Goal: Find specific page/section: Find specific page/section

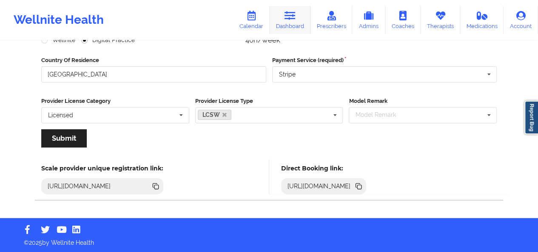
click at [285, 21] on link "Dashboard" at bounding box center [290, 20] width 41 height 28
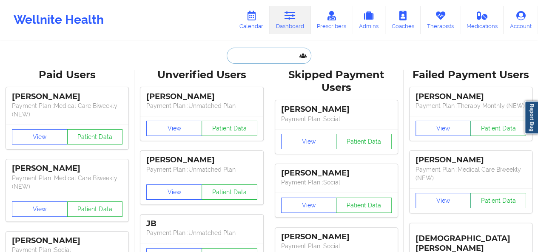
click at [251, 62] on input "text" at bounding box center [269, 56] width 84 height 16
paste input "[EMAIL_ADDRESS][DOMAIN_NAME]"
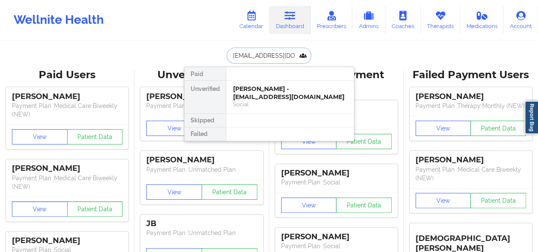
scroll to position [0, 10]
type input "[EMAIL_ADDRESS][DOMAIN_NAME]"
click at [254, 82] on div "[PERSON_NAME] [PERSON_NAME] - [EMAIL_ADDRESS][DOMAIN_NAME] Social" at bounding box center [290, 97] width 128 height 33
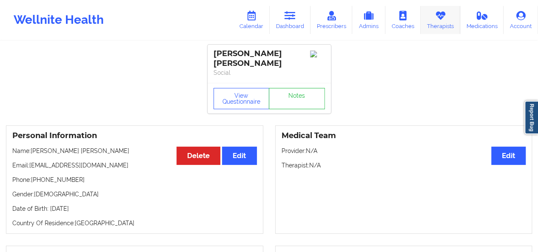
click at [440, 26] on link "Therapists" at bounding box center [441, 20] width 40 height 28
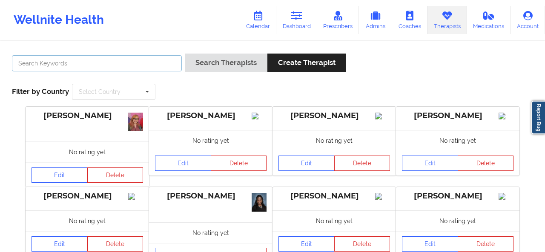
click at [128, 63] on input "text" at bounding box center [97, 63] width 170 height 16
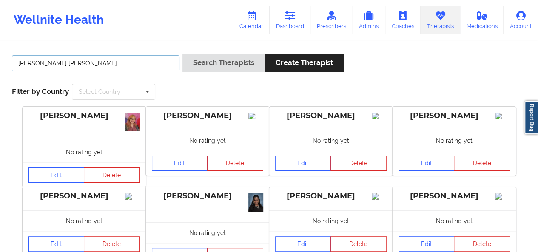
type input "[PERSON_NAME] [PERSON_NAME]"
click at [183, 54] on button "Search Therapists" at bounding box center [224, 63] width 83 height 18
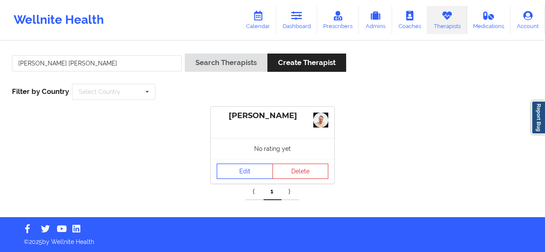
click at [251, 172] on link "Edit" at bounding box center [245, 171] width 56 height 15
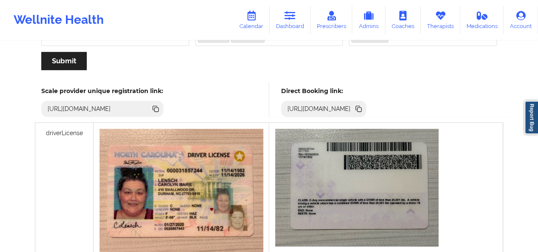
scroll to position [207, 0]
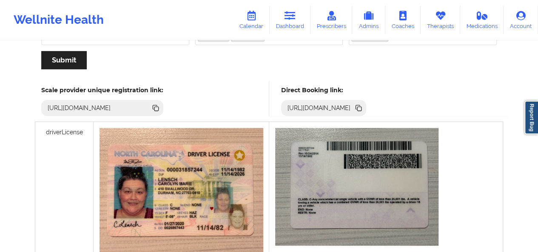
click at [362, 110] on icon at bounding box center [360, 109] width 4 height 4
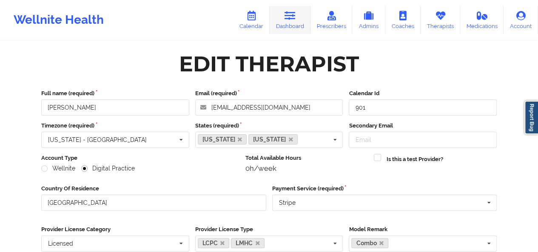
click at [296, 22] on link "Dashboard" at bounding box center [290, 20] width 41 height 28
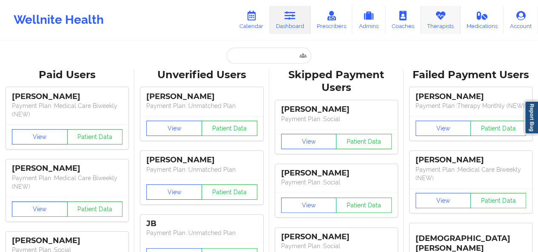
click at [438, 25] on link "Therapists" at bounding box center [441, 20] width 40 height 28
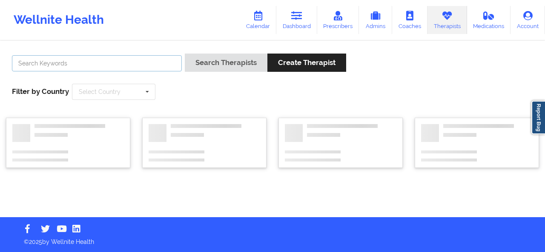
click at [120, 63] on input "text" at bounding box center [97, 63] width 170 height 16
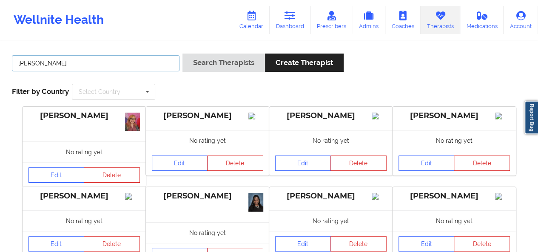
type input "[PERSON_NAME]"
click at [183, 54] on button "Search Therapists" at bounding box center [224, 63] width 83 height 18
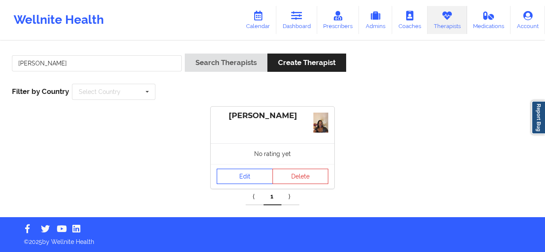
click at [246, 176] on link "Edit" at bounding box center [245, 176] width 56 height 15
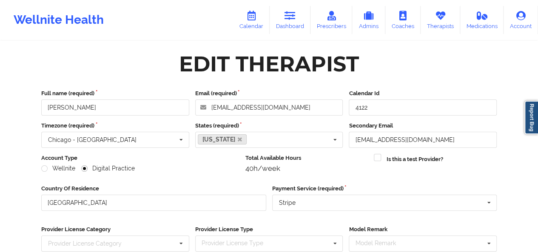
scroll to position [129, 0]
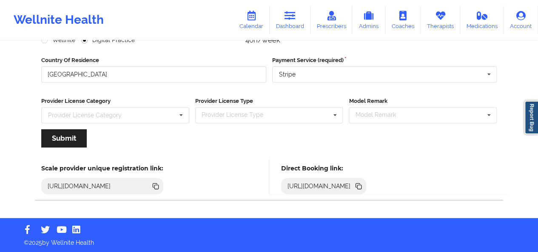
click at [362, 186] on icon at bounding box center [360, 187] width 4 height 4
